Goal: Navigation & Orientation: Find specific page/section

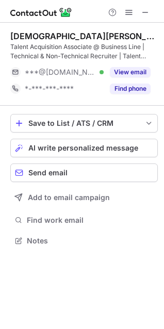
scroll to position [233, 164]
click at [150, 9] on button at bounding box center [145, 12] width 12 height 12
